Goal: Transaction & Acquisition: Purchase product/service

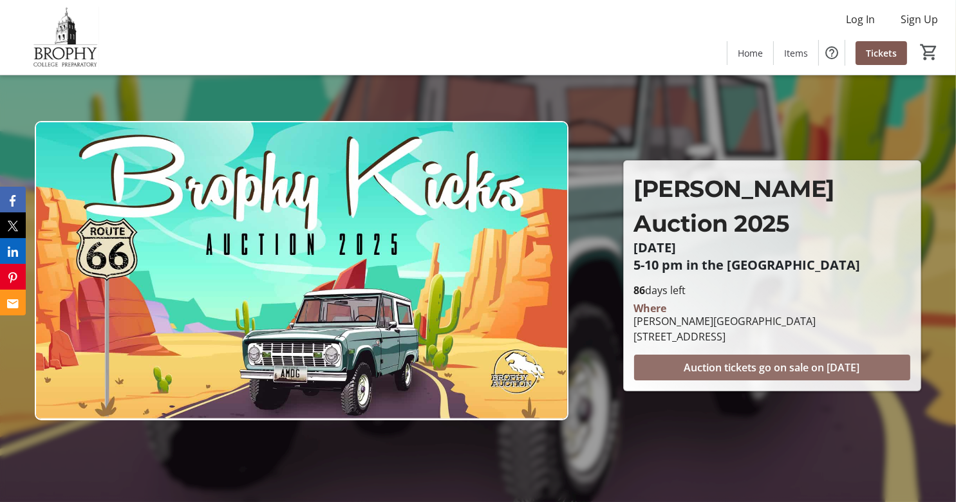
click at [757, 360] on span "Auction tickets go on sale on [DATE]" at bounding box center [772, 367] width 176 height 15
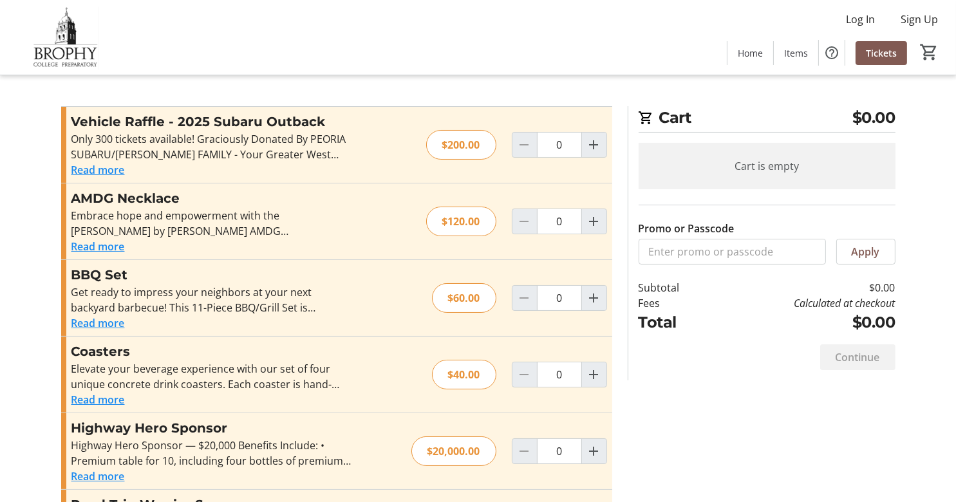
click at [101, 171] on button "Read more" at bounding box center [97, 169] width 53 height 15
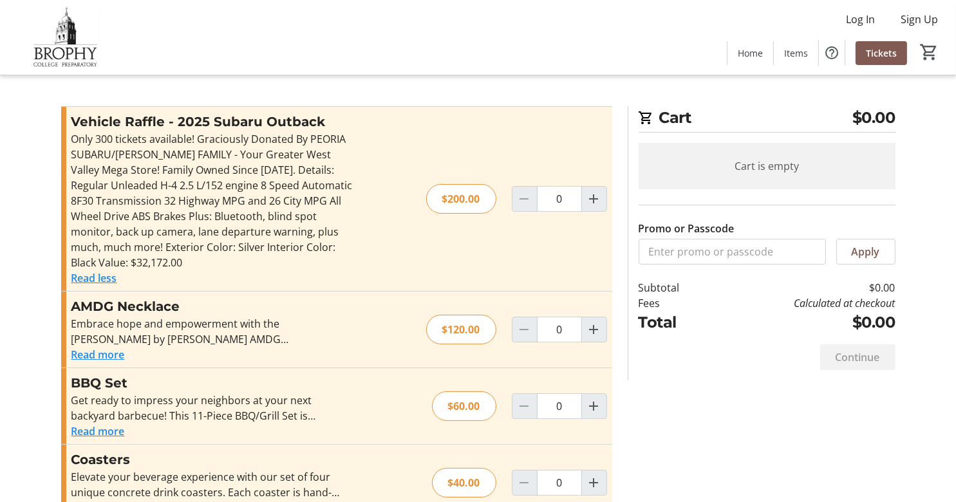
click at [96, 281] on button "Read less" at bounding box center [94, 277] width 46 height 15
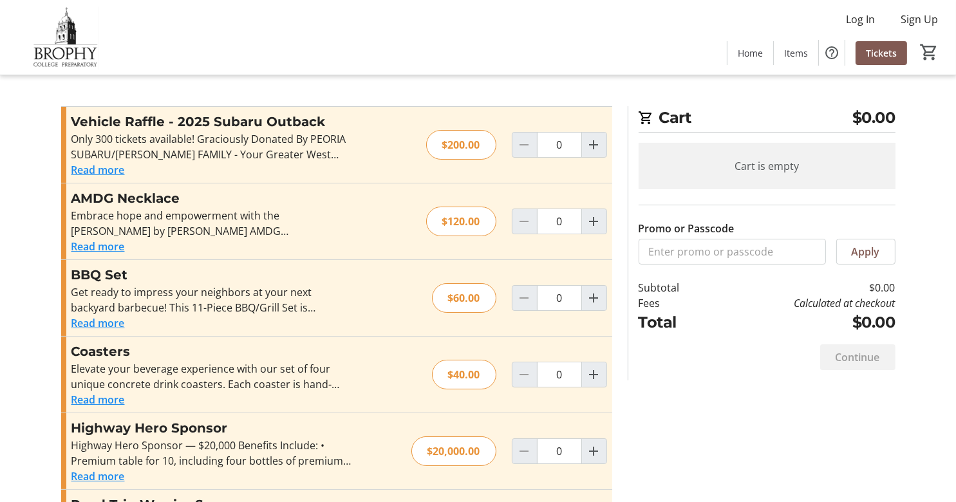
click at [108, 249] on button "Read more" at bounding box center [97, 246] width 53 height 15
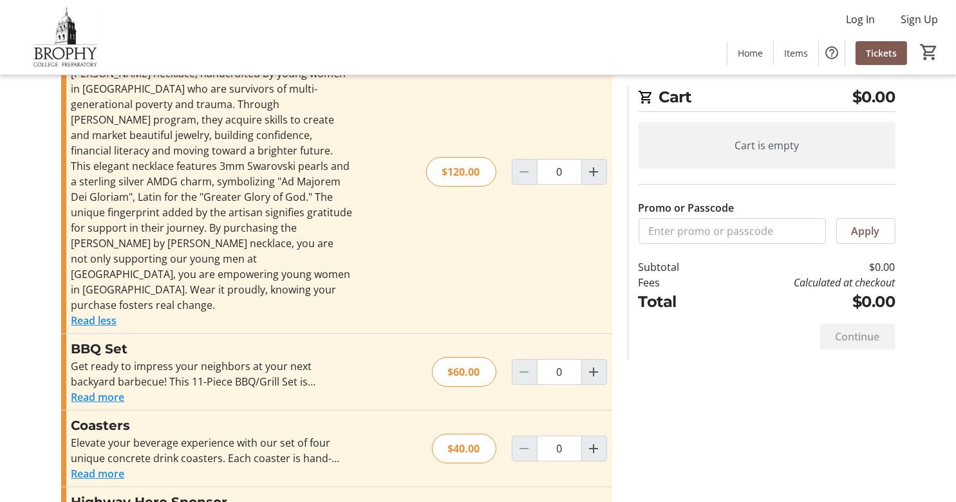
scroll to position [193, 0]
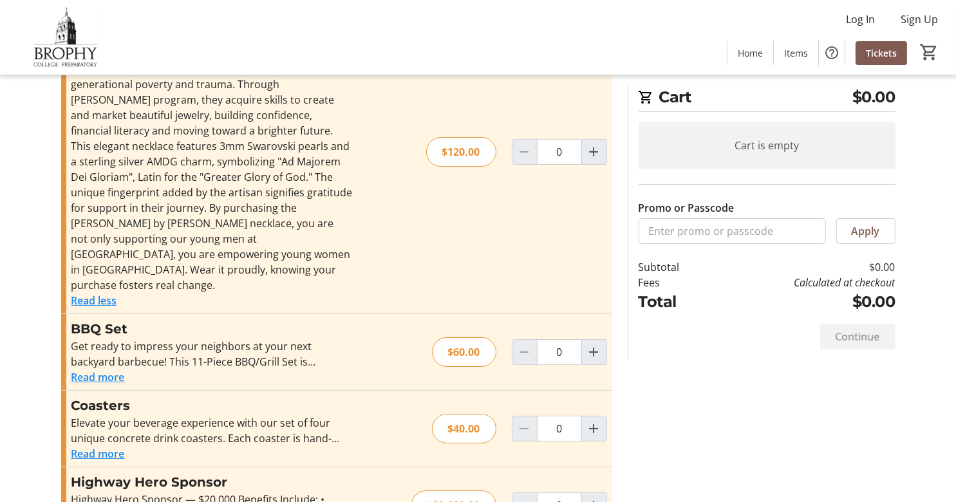
click at [110, 370] on button "Read more" at bounding box center [97, 377] width 53 height 15
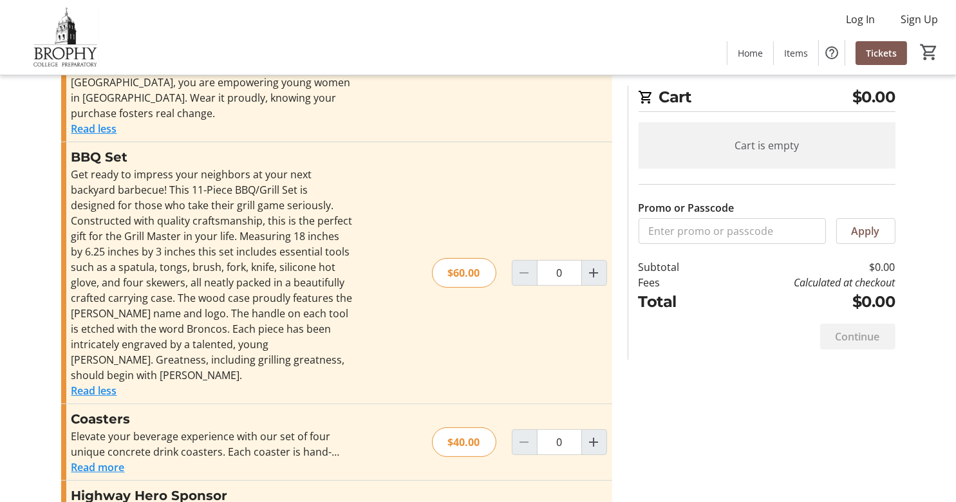
scroll to position [386, 0]
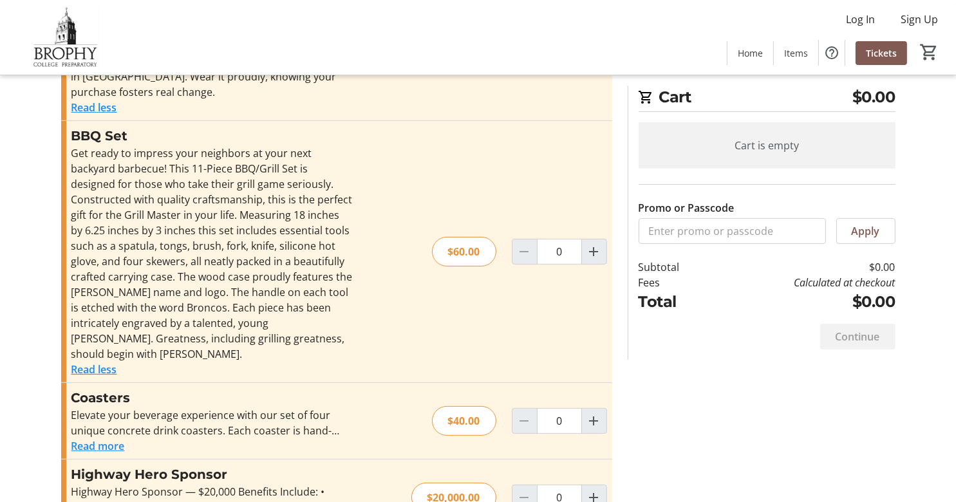
click at [112, 439] on button "Read more" at bounding box center [97, 446] width 53 height 15
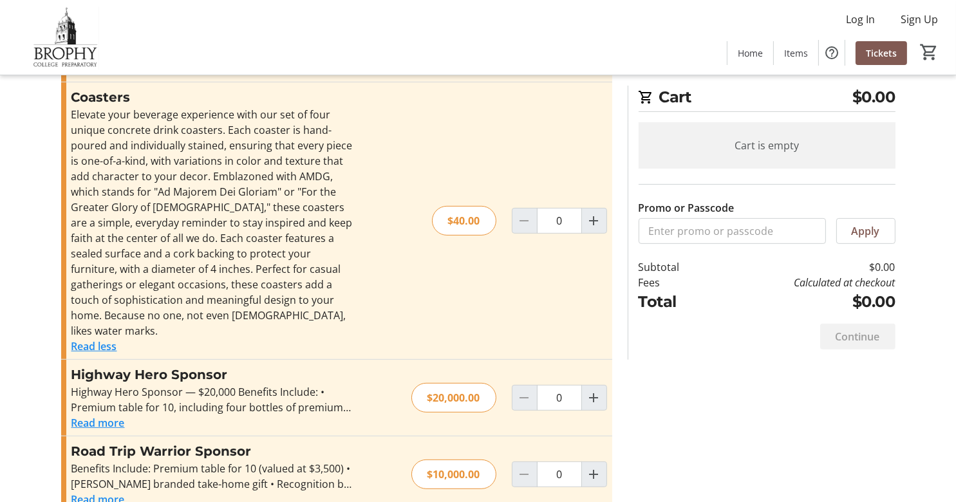
scroll to position [708, 0]
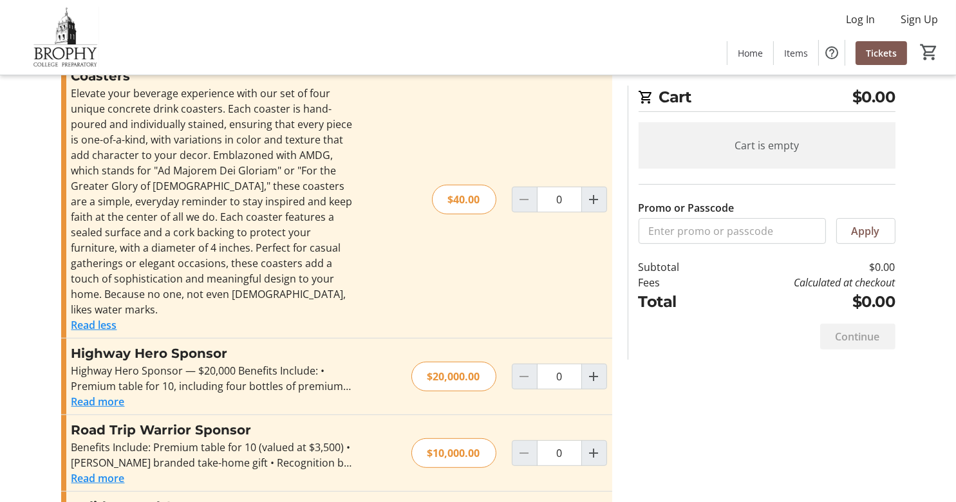
click at [83, 394] on button "Read more" at bounding box center [97, 401] width 53 height 15
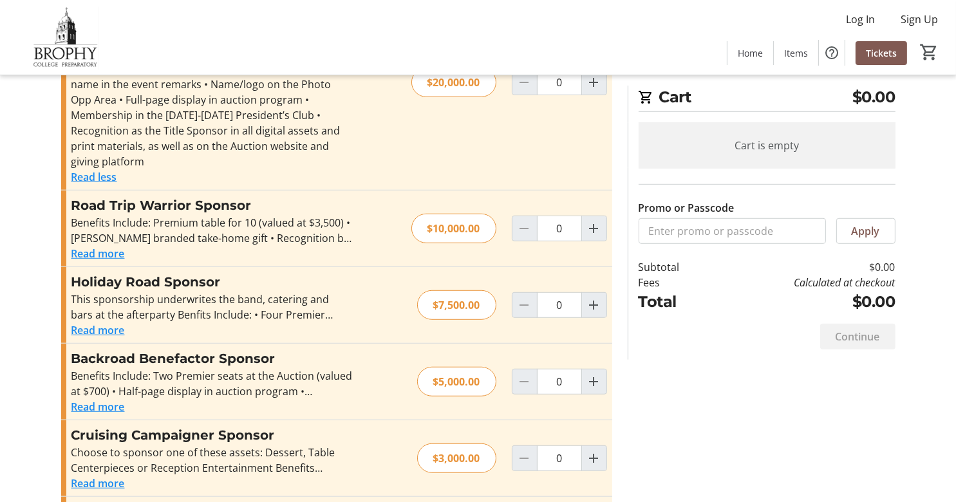
scroll to position [1095, 0]
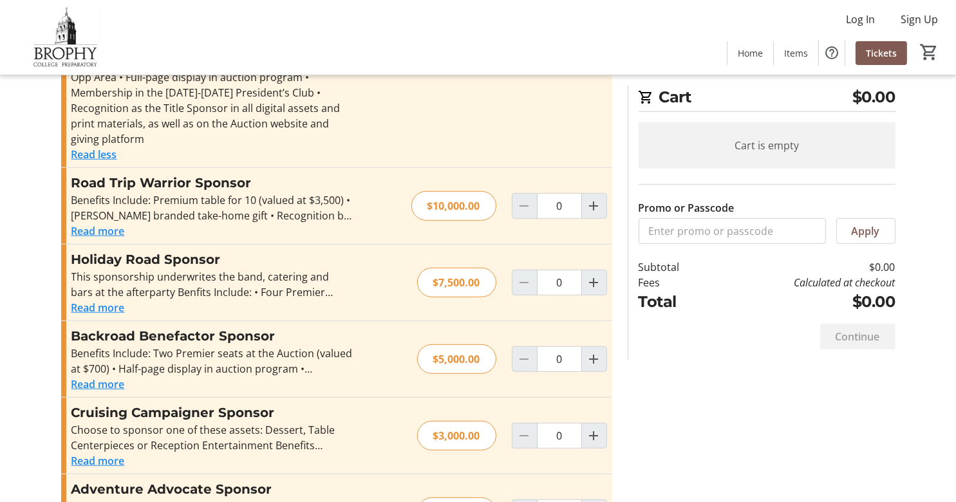
click at [110, 453] on button "Read more" at bounding box center [97, 460] width 53 height 15
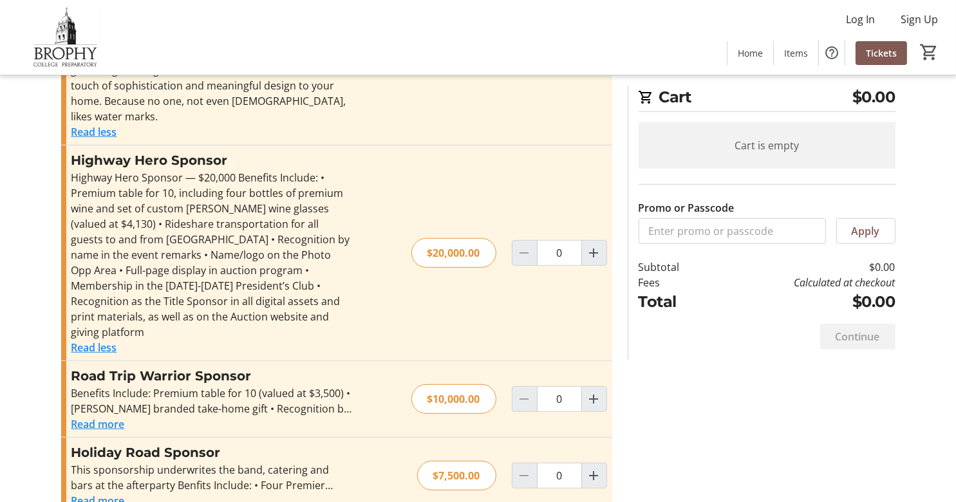
scroll to position [966, 0]
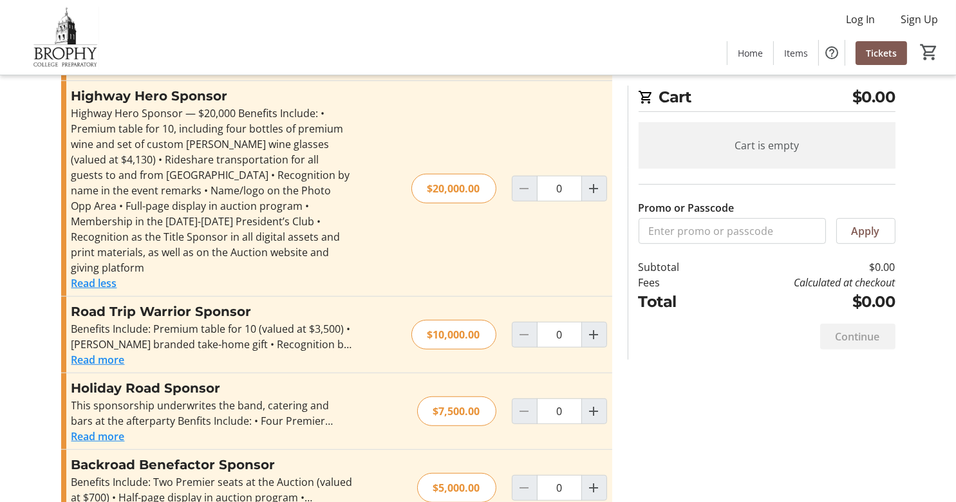
click at [97, 429] on button "Read more" at bounding box center [97, 436] width 53 height 15
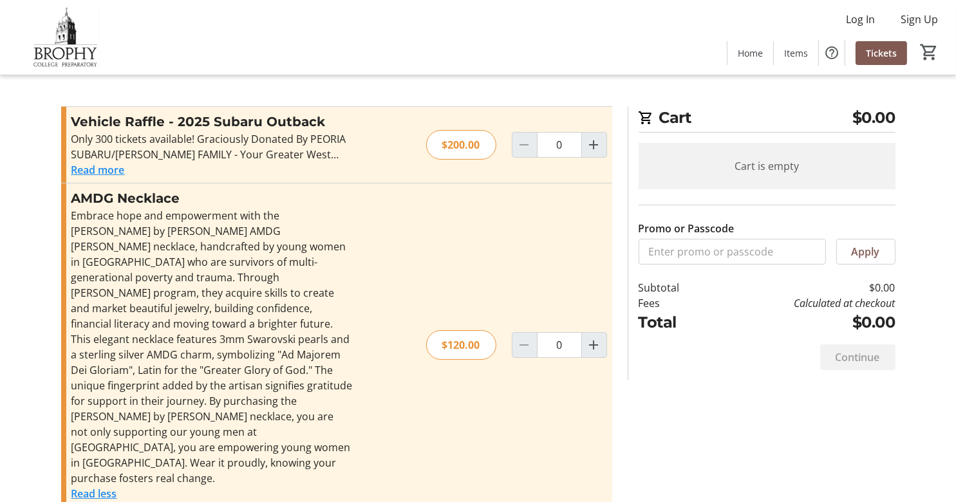
scroll to position [0, 0]
click at [590, 149] on mat-icon "Increment by one" at bounding box center [594, 144] width 15 height 15
type input "1"
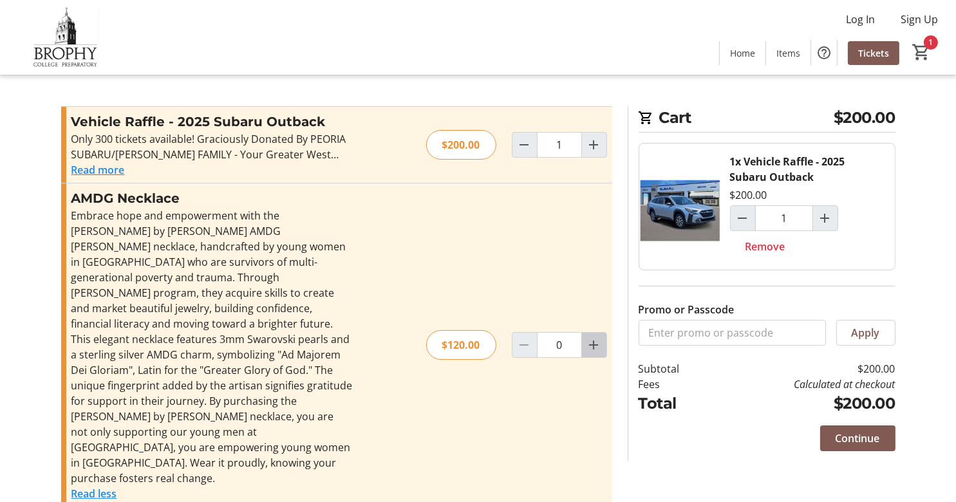
click at [599, 337] on mat-icon "Increment by one" at bounding box center [594, 344] width 15 height 15
type input "1"
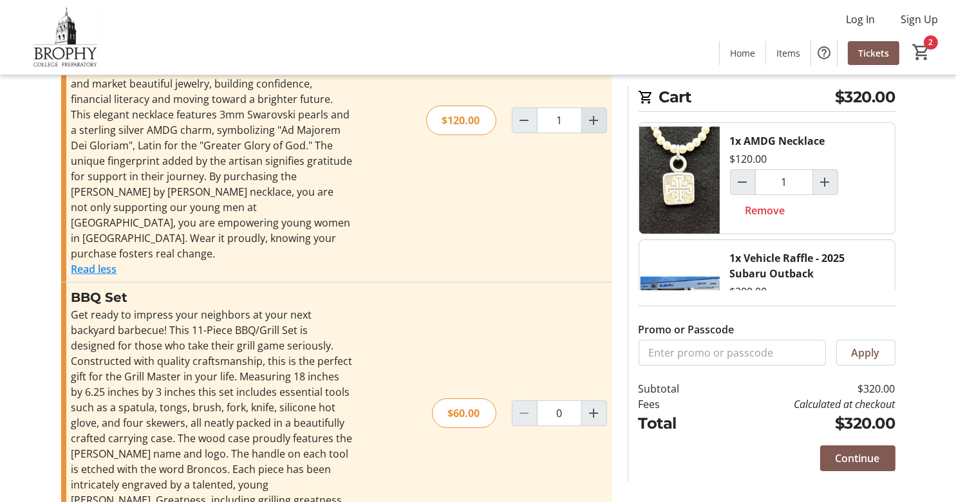
scroll to position [258, 0]
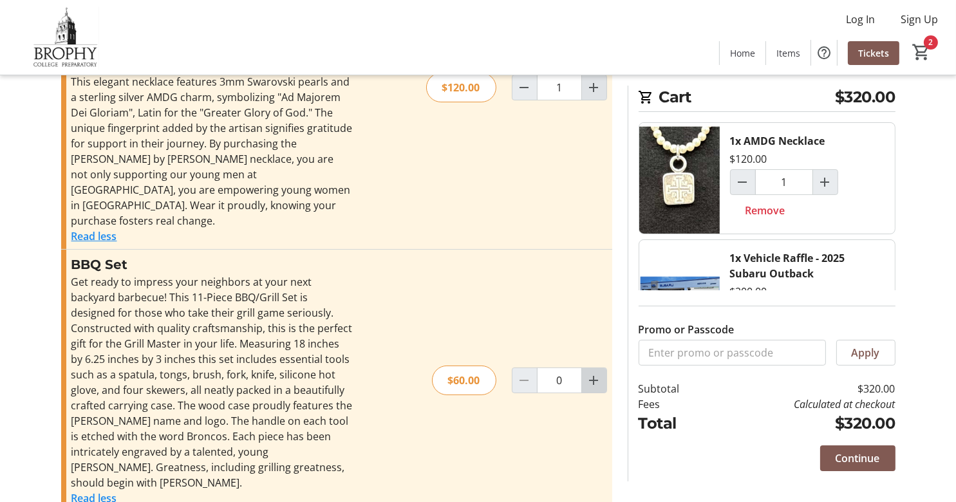
click at [599, 373] on mat-icon "Increment by one" at bounding box center [594, 380] width 15 height 15
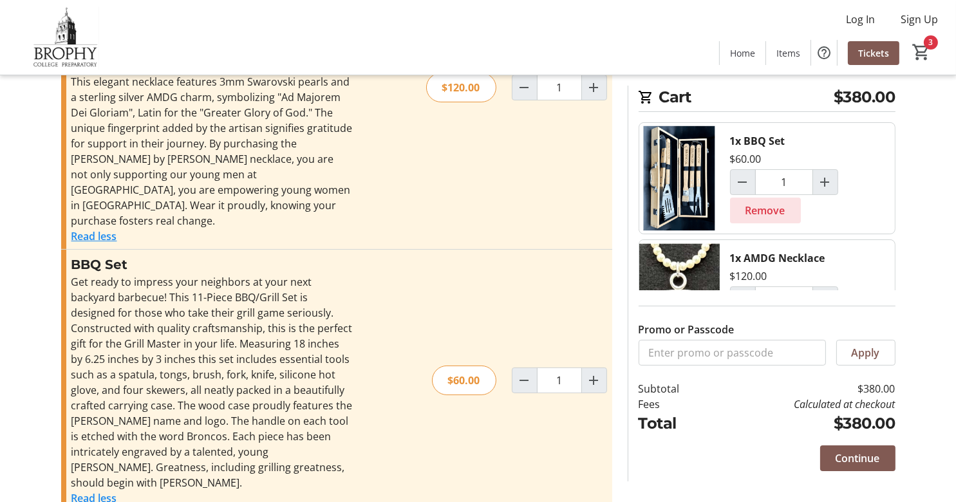
click at [752, 214] on span "Remove" at bounding box center [766, 210] width 40 height 15
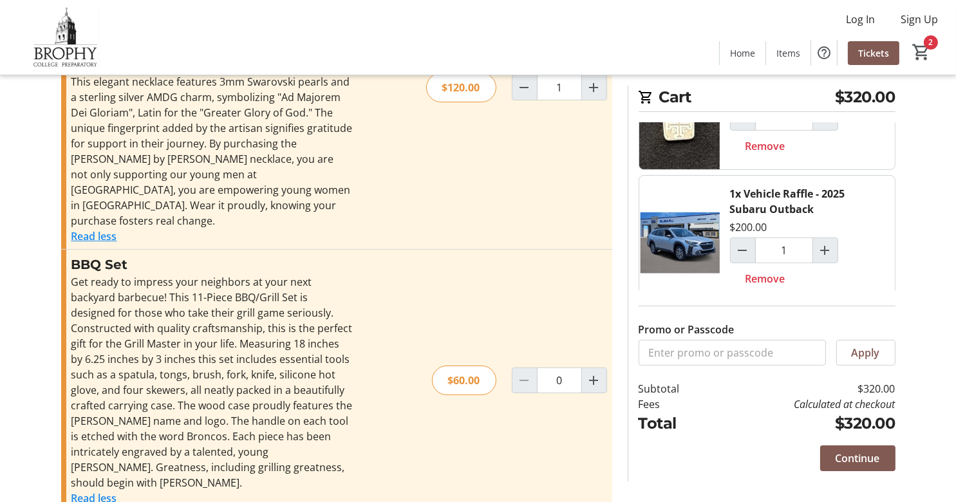
scroll to position [75, 0]
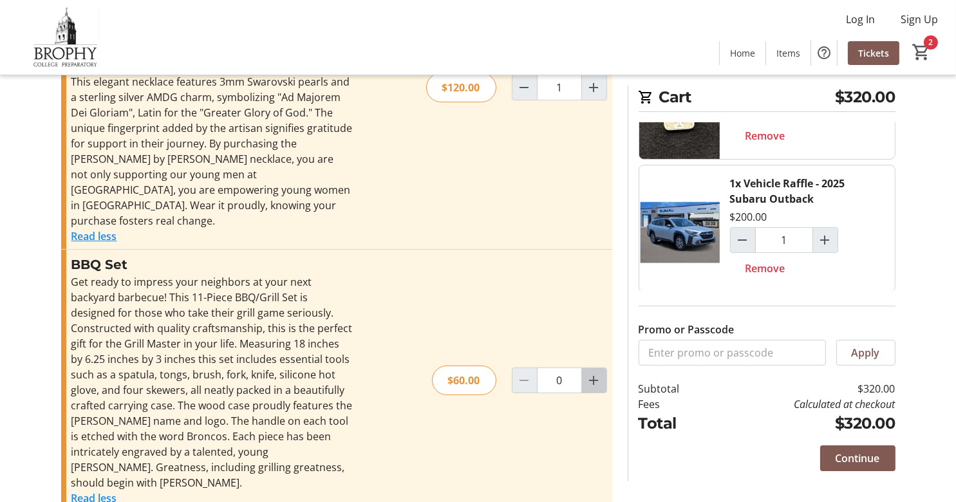
click at [599, 373] on mat-icon "Increment by one" at bounding box center [594, 380] width 15 height 15
type input "1"
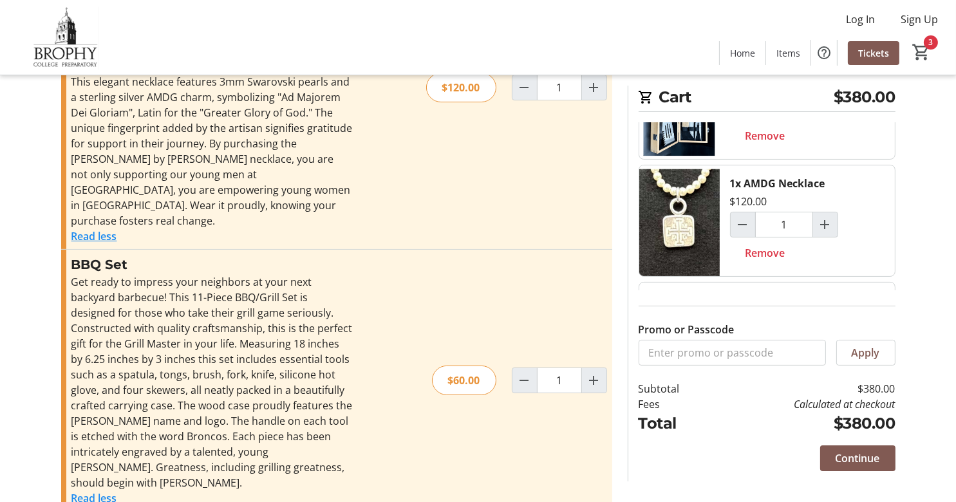
click at [674, 229] on img at bounding box center [679, 220] width 80 height 111
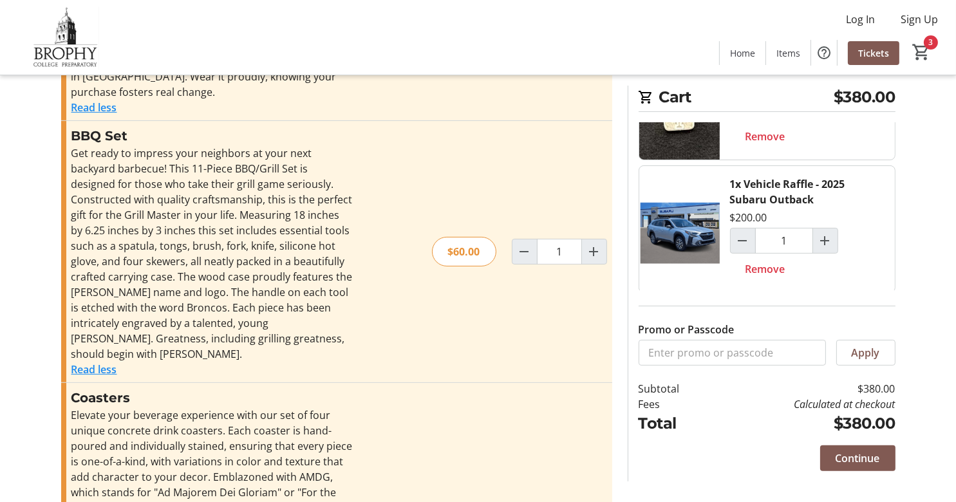
scroll to position [451, 0]
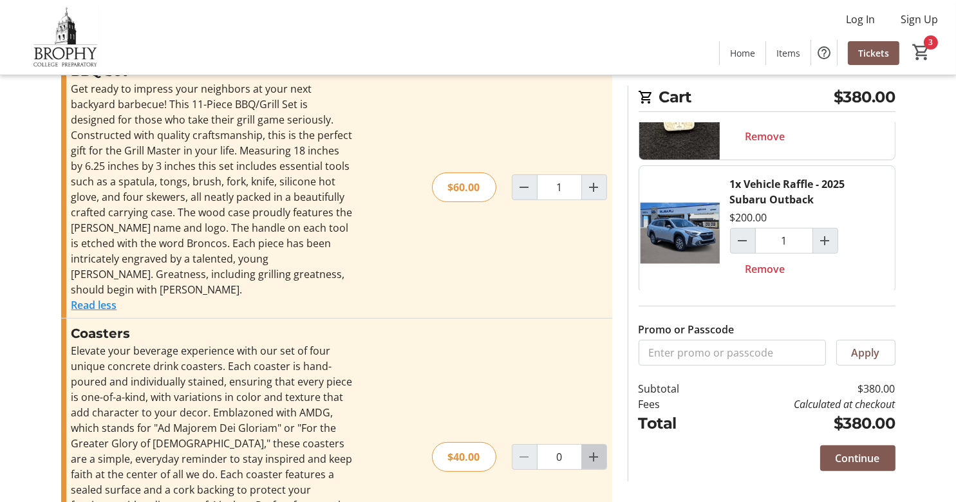
click at [588, 449] on mat-icon "Increment by one" at bounding box center [594, 456] width 15 height 15
click at [589, 449] on mat-icon "Increment by one" at bounding box center [594, 456] width 15 height 15
type input "2"
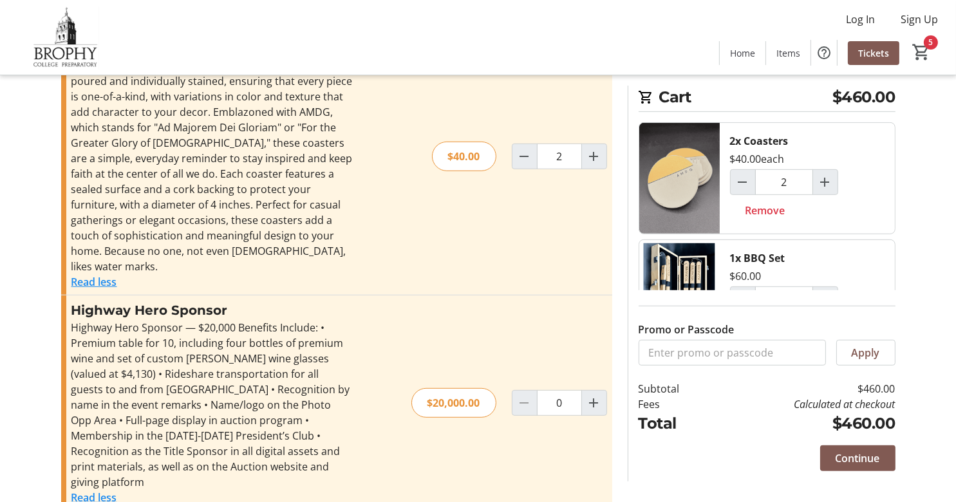
scroll to position [773, 0]
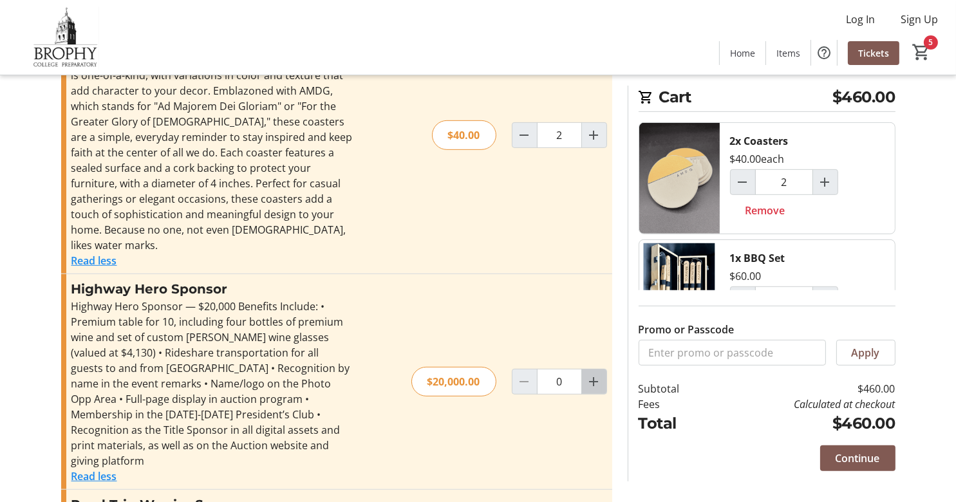
click at [601, 374] on mat-icon "Increment by one" at bounding box center [594, 381] width 15 height 15
type input "1"
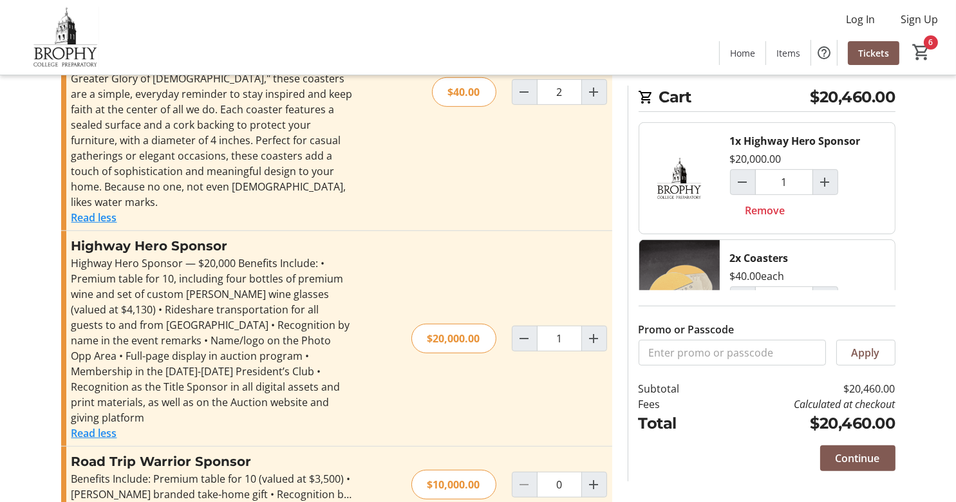
scroll to position [837, 0]
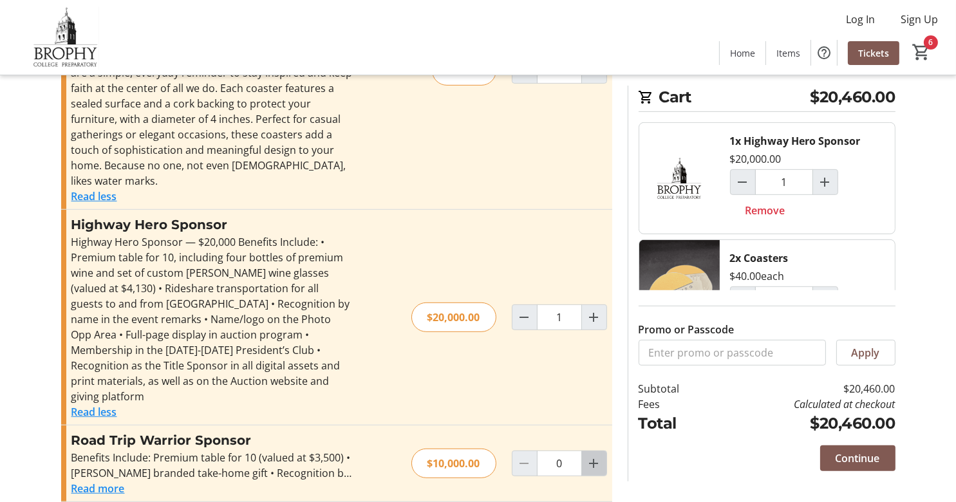
click at [596, 456] on mat-icon "Increment by one" at bounding box center [594, 463] width 15 height 15
type input "1"
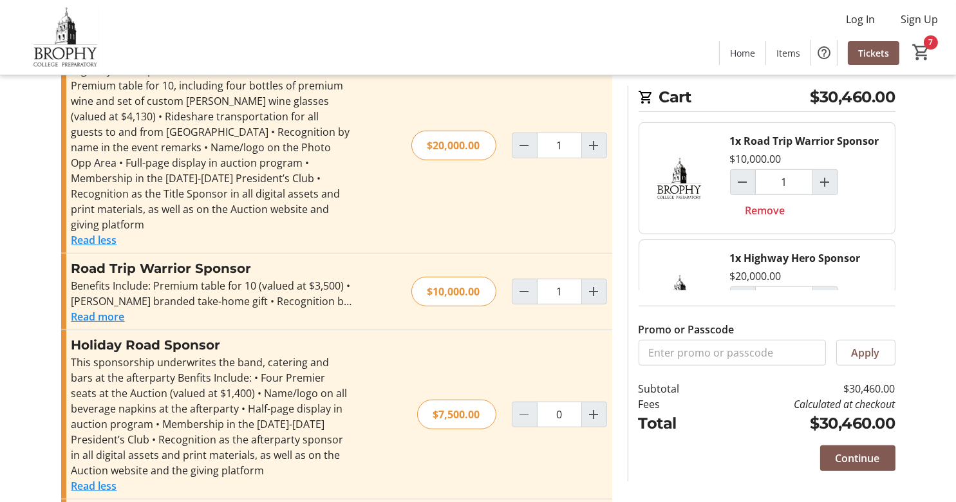
scroll to position [1030, 0]
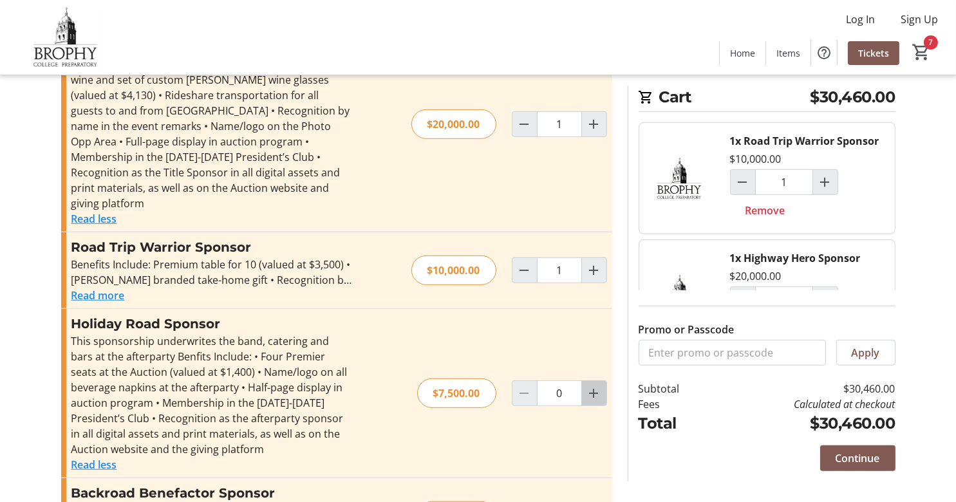
click at [594, 386] on mat-icon "Increment by one" at bounding box center [594, 393] width 15 height 15
type input "1"
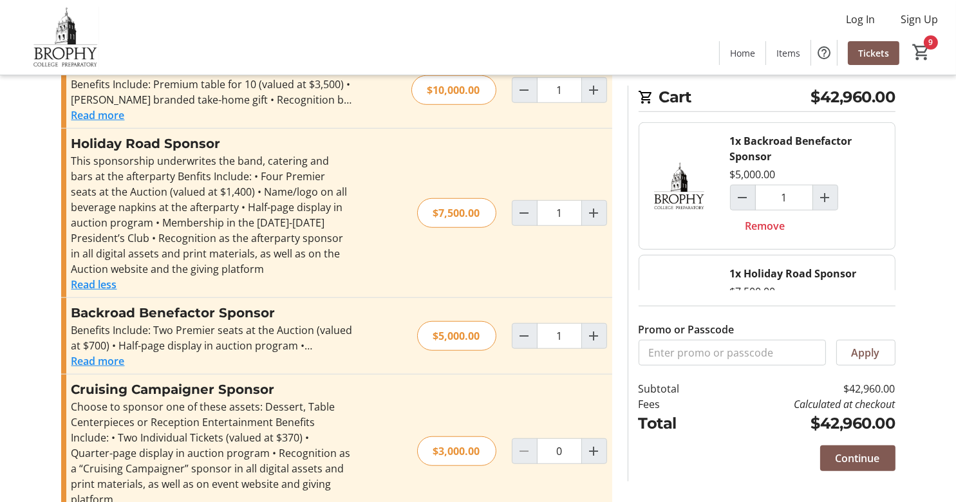
scroll to position [1223, 0]
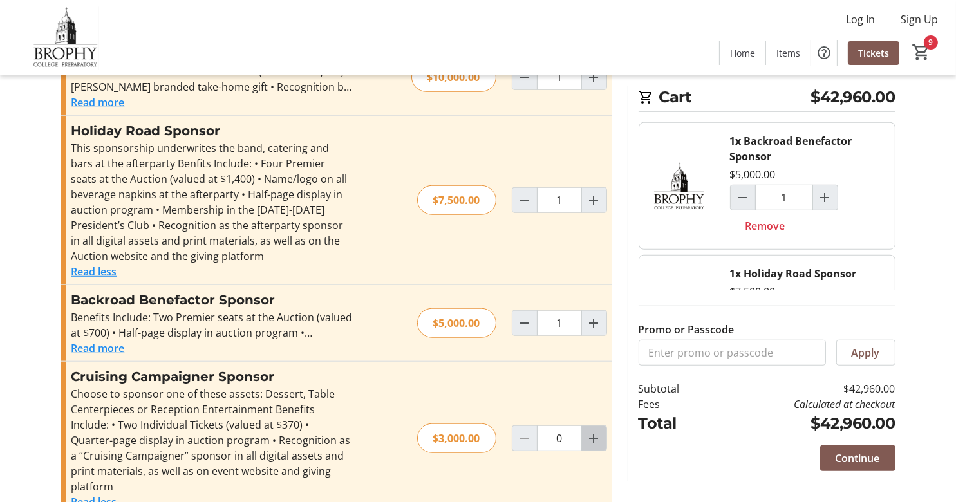
click at [596, 431] on mat-icon "Increment by one" at bounding box center [594, 438] width 15 height 15
type input "1"
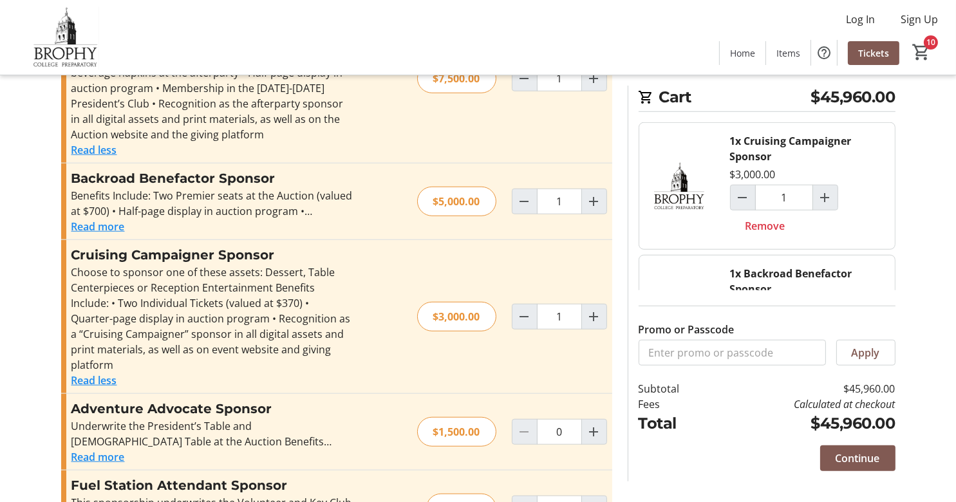
scroll to position [1352, 0]
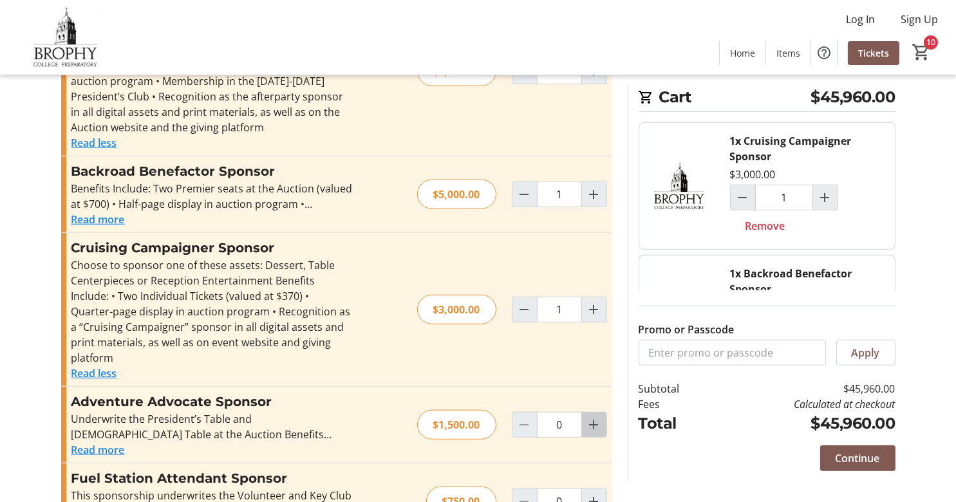
click at [596, 417] on mat-icon "Increment by one" at bounding box center [594, 424] width 15 height 15
type input "1"
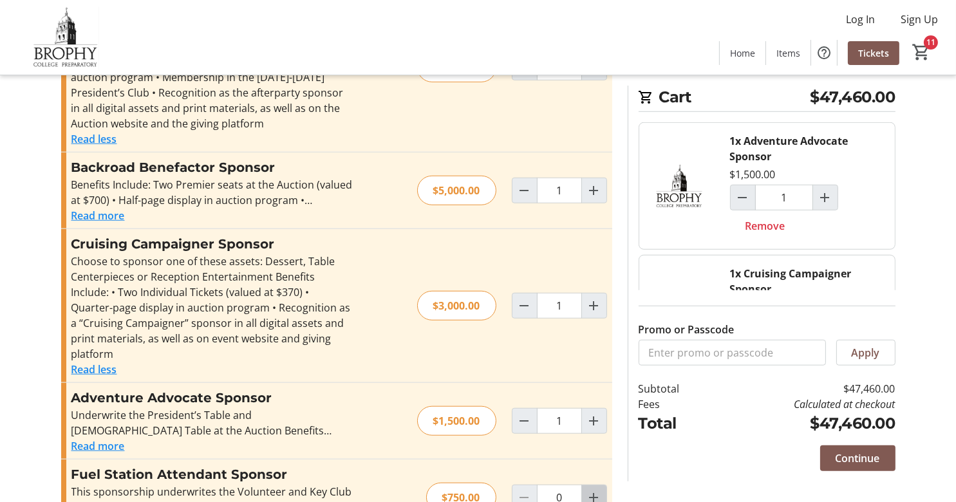
click at [587, 490] on mat-icon "Increment by one" at bounding box center [594, 497] width 15 height 15
type input "1"
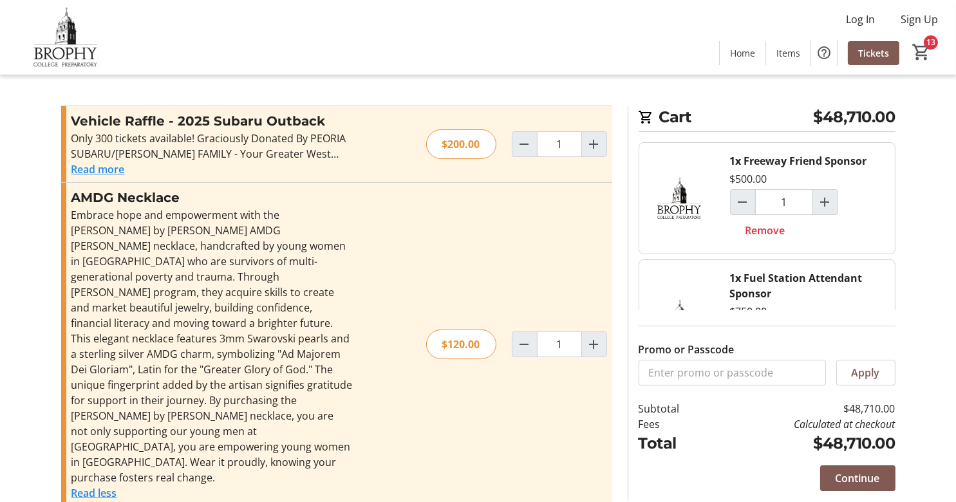
scroll to position [0, 0]
click at [784, 232] on span "Remove" at bounding box center [766, 230] width 40 height 15
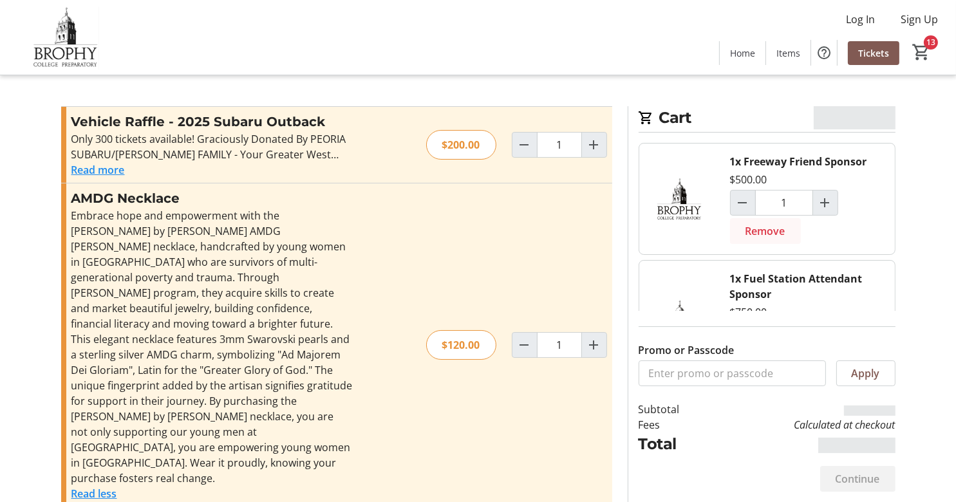
type input "0"
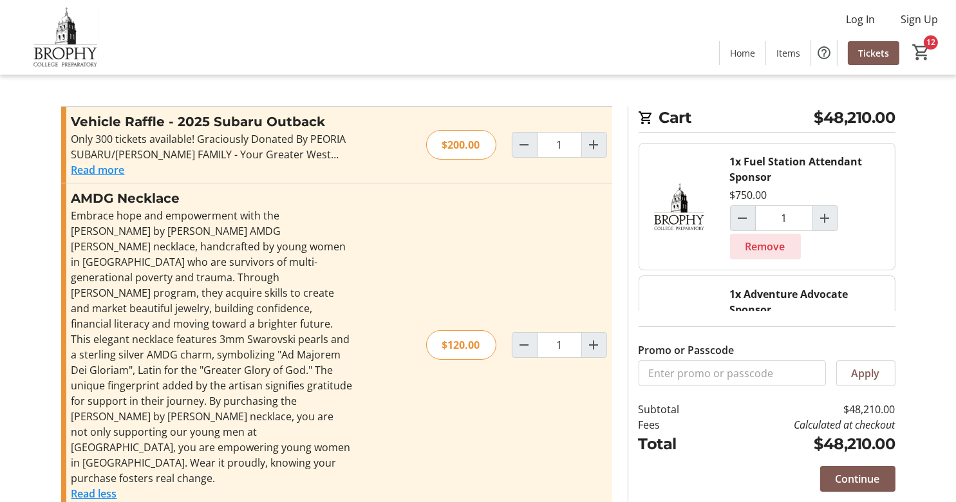
click at [779, 251] on span "Remove" at bounding box center [766, 246] width 40 height 15
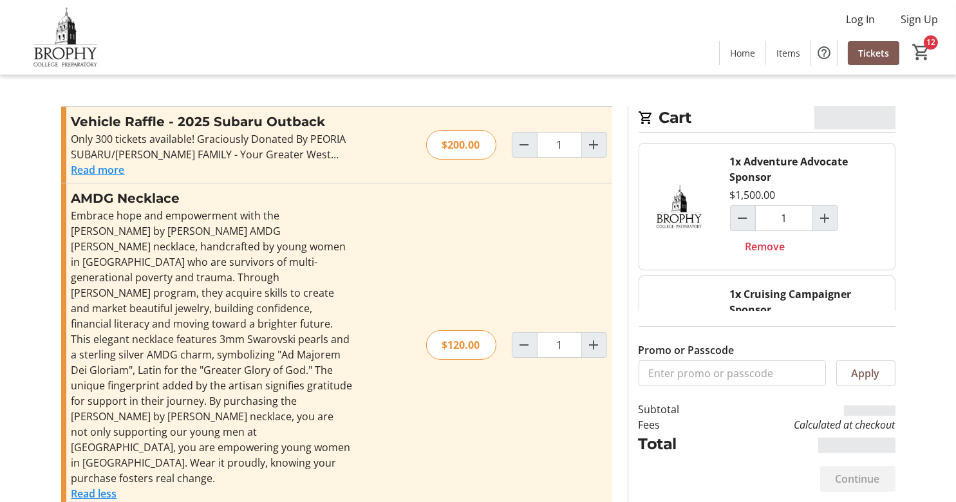
type input "0"
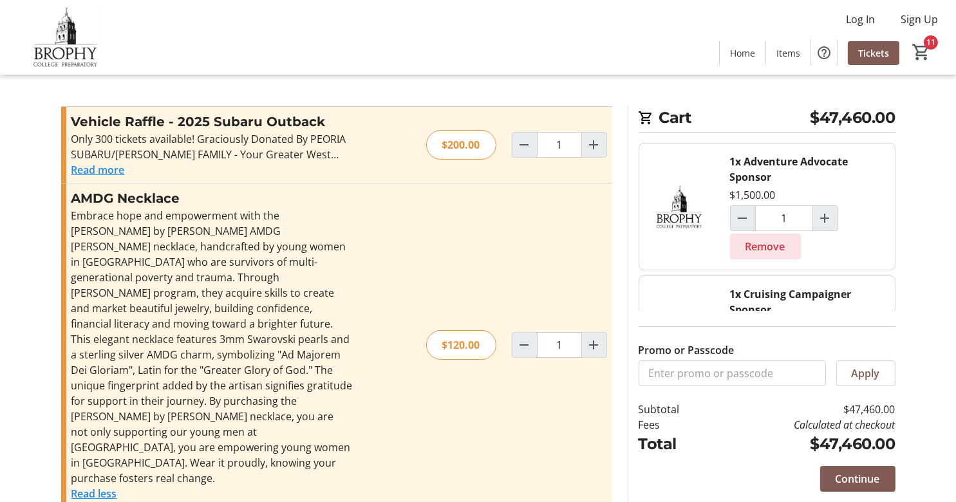
click at [771, 244] on span "Remove" at bounding box center [766, 246] width 40 height 15
type input "0"
click at [771, 244] on span "Remove" at bounding box center [766, 246] width 40 height 15
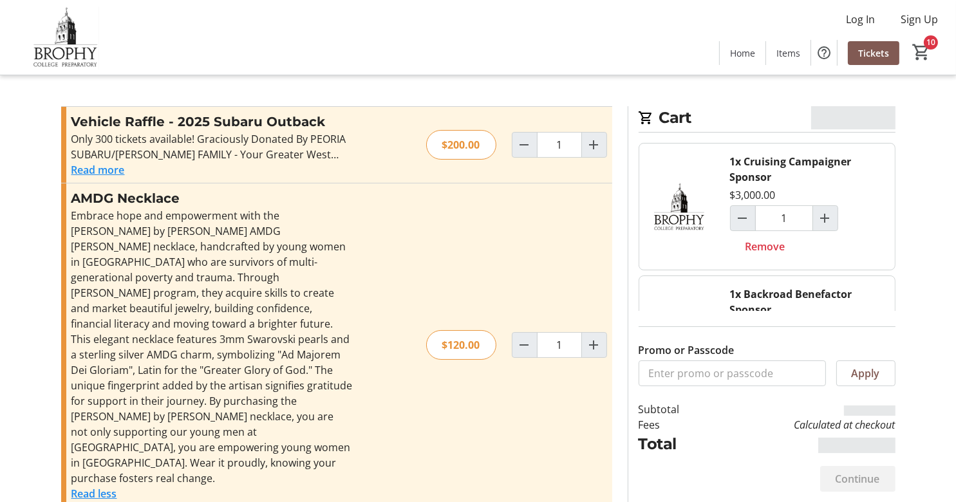
type input "0"
click at [771, 244] on span "Remove" at bounding box center [766, 246] width 40 height 15
type input "0"
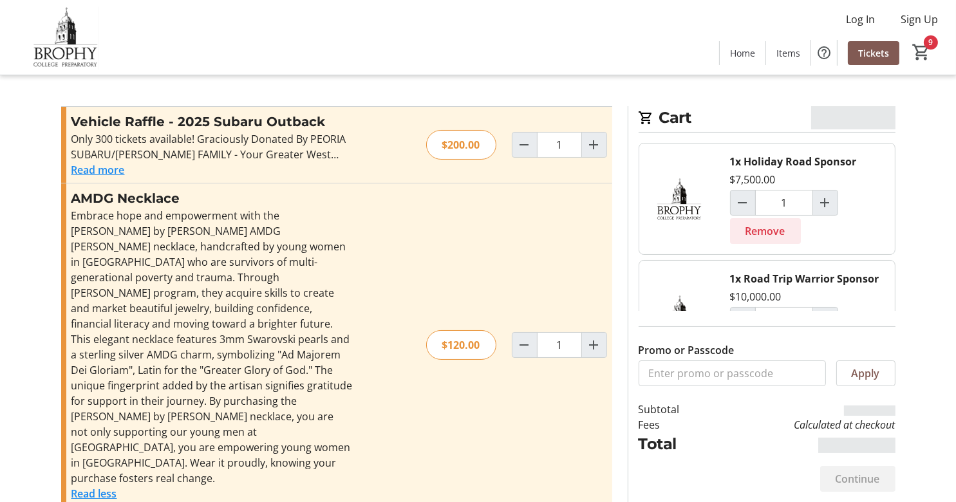
click at [771, 244] on span at bounding box center [765, 231] width 71 height 31
type input "0"
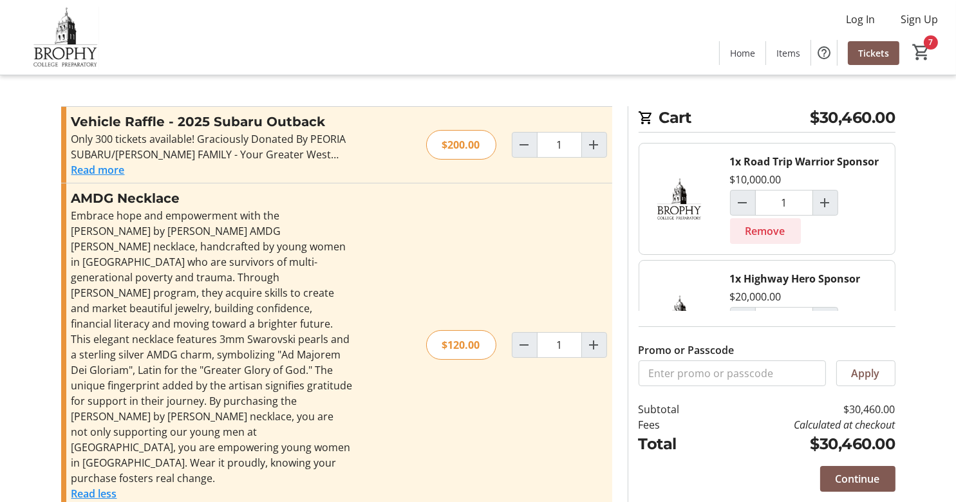
click at [771, 239] on span "Remove" at bounding box center [766, 230] width 40 height 15
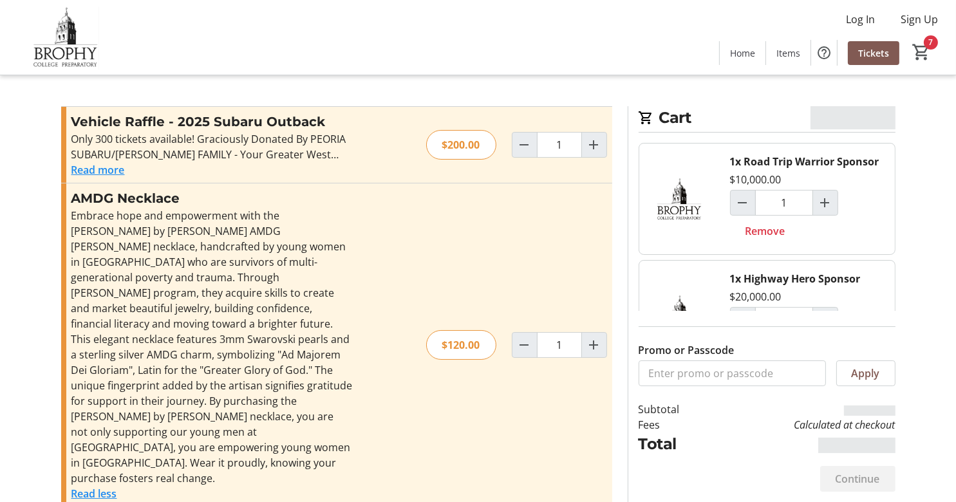
type input "0"
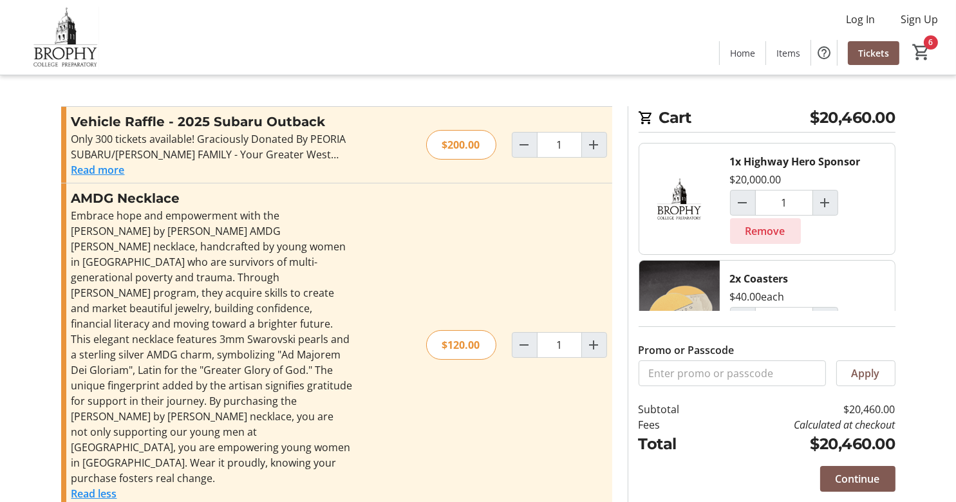
click at [771, 237] on span "Remove" at bounding box center [766, 230] width 40 height 15
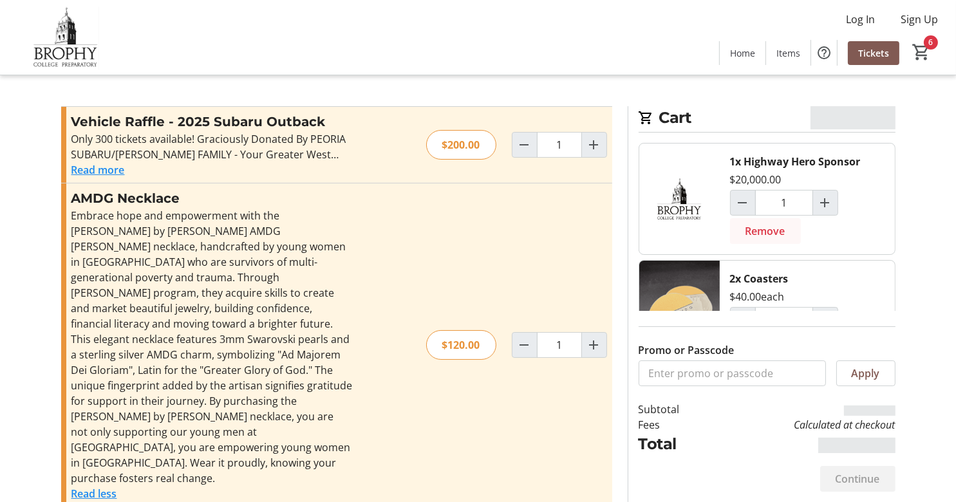
type input "0"
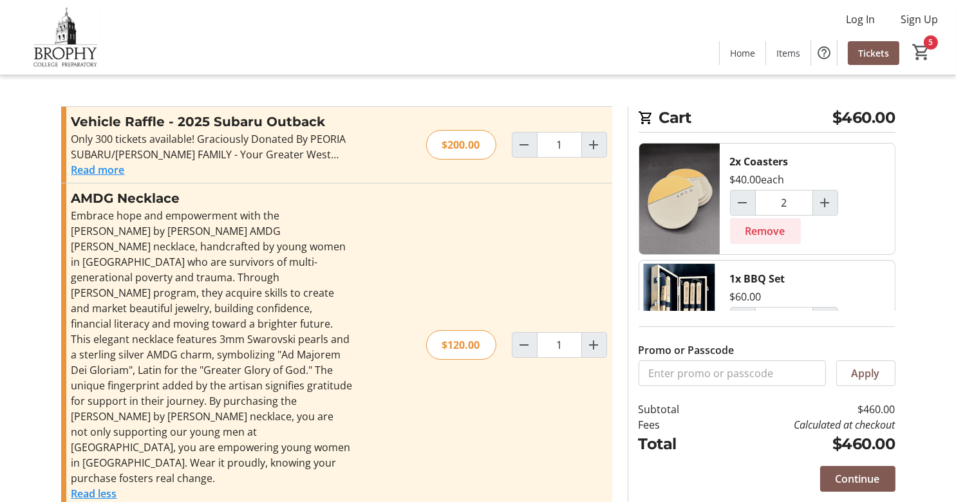
click at [771, 237] on span "Remove" at bounding box center [766, 230] width 40 height 15
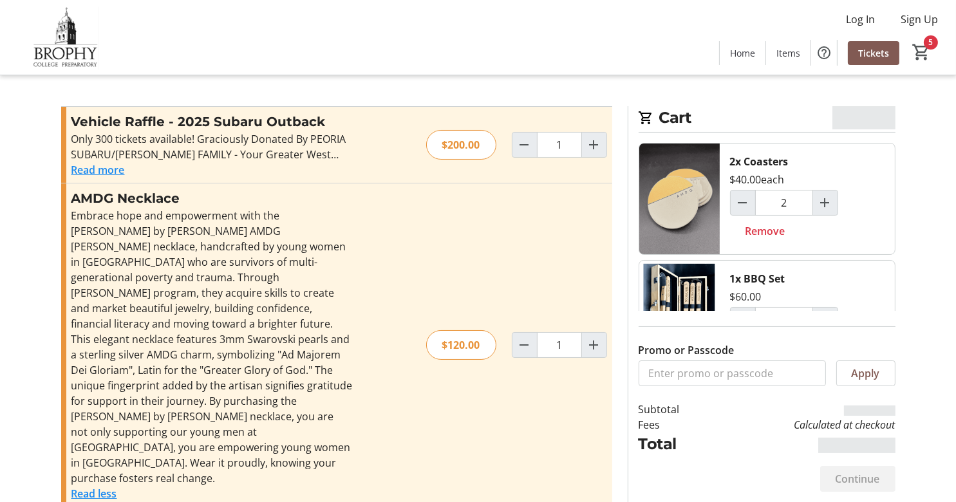
type input "0"
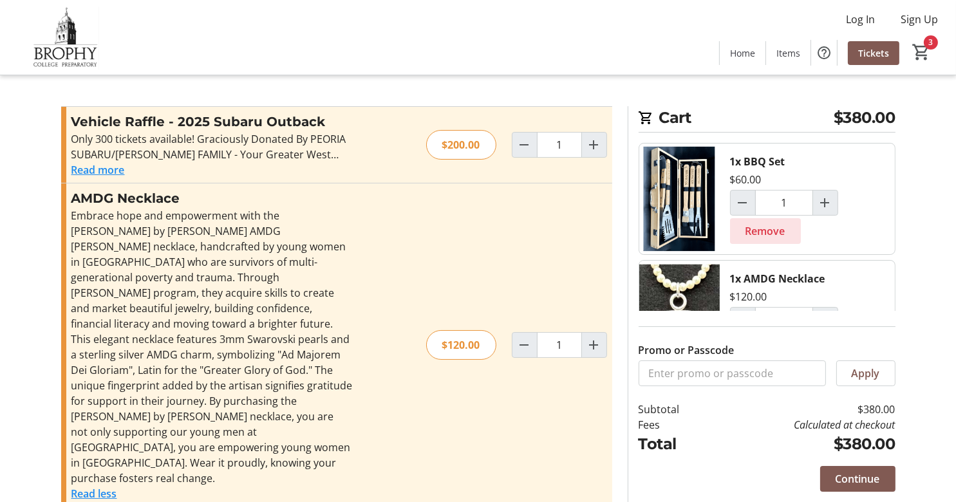
click at [771, 236] on span "Remove" at bounding box center [766, 230] width 40 height 15
type input "0"
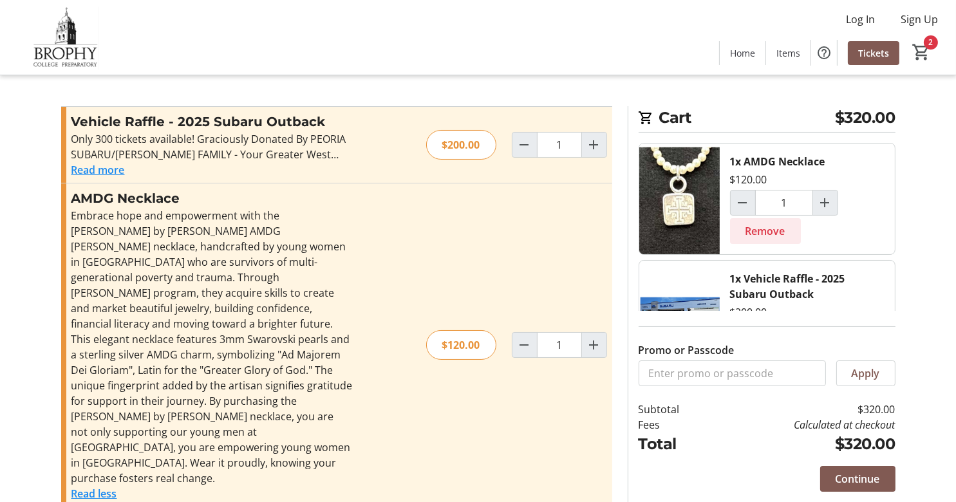
click at [771, 236] on span "Remove" at bounding box center [766, 230] width 40 height 15
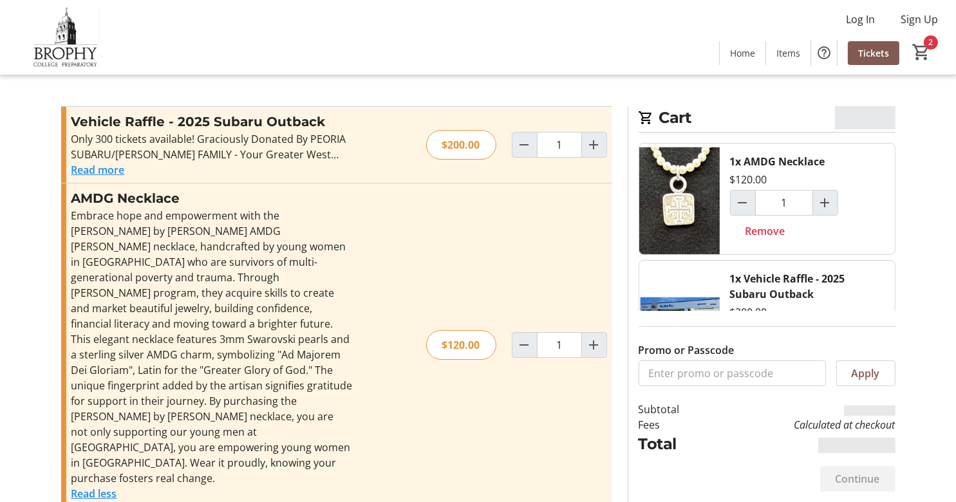
type input "0"
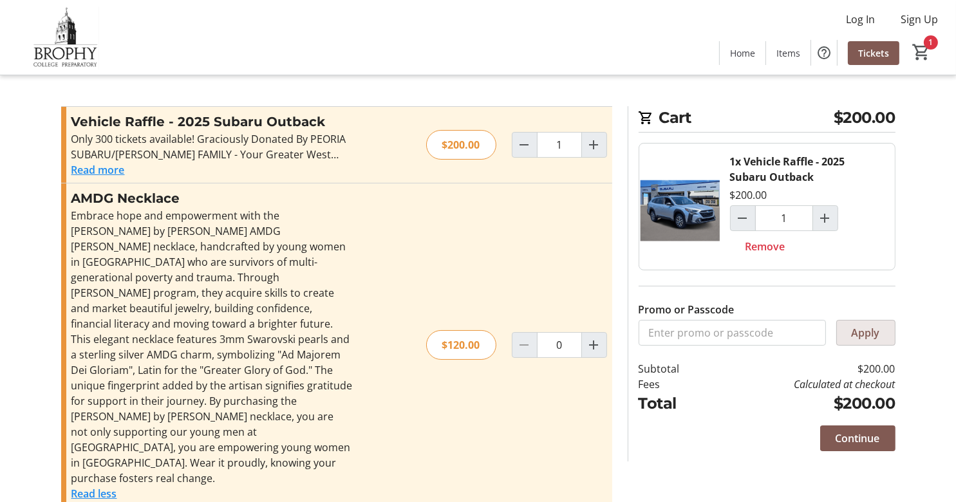
click at [862, 331] on span "Apply" at bounding box center [866, 332] width 28 height 15
click at [853, 442] on span "Continue" at bounding box center [858, 438] width 44 height 15
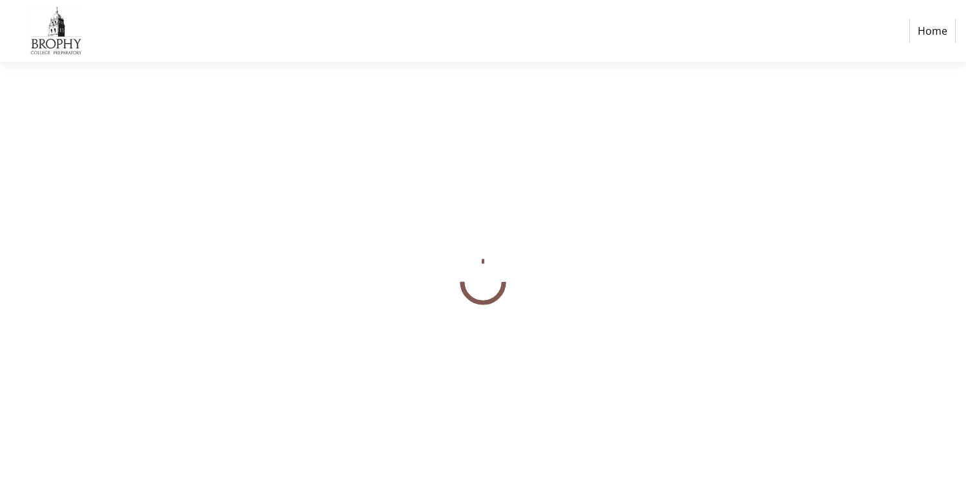
select select "US"
